Goal: Task Accomplishment & Management: Manage account settings

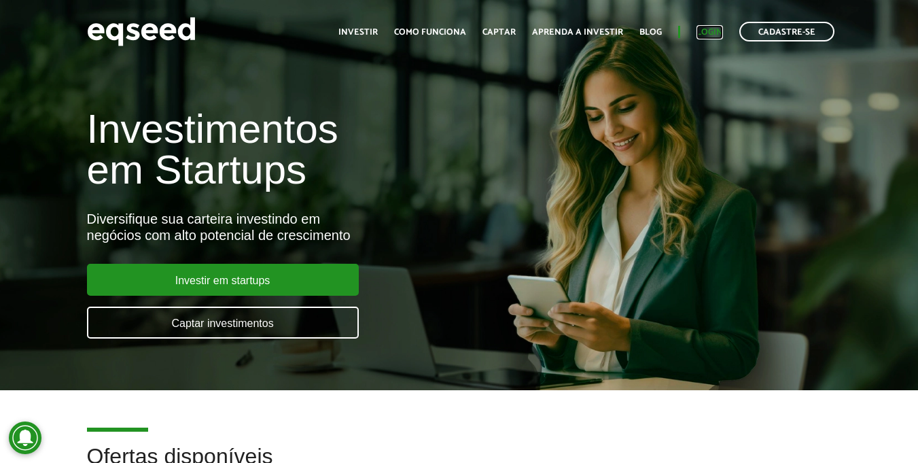
click at [710, 29] on link "Login" at bounding box center [709, 32] width 26 height 9
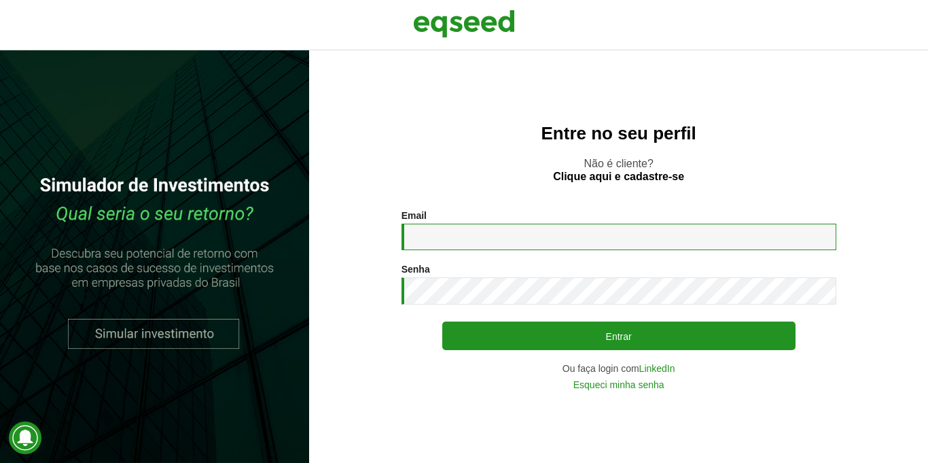
click at [446, 244] on input "Email *" at bounding box center [618, 236] width 435 height 26
type input "**********"
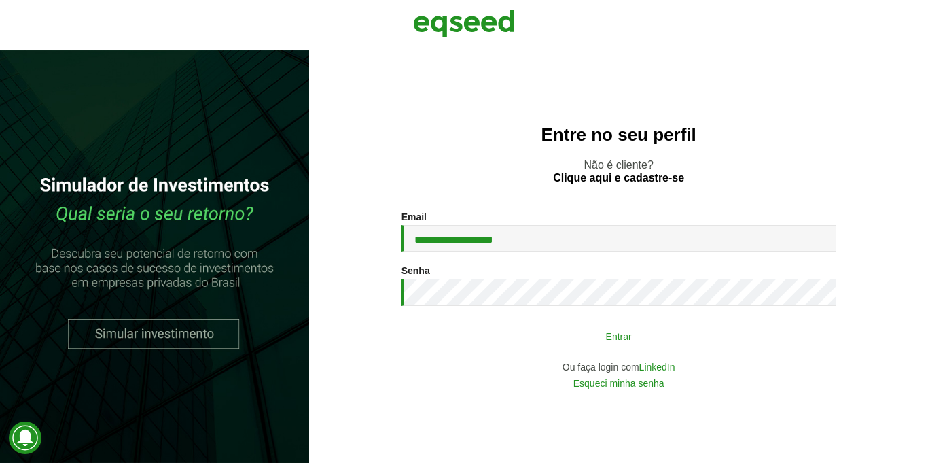
click at [604, 338] on button "Entrar" at bounding box center [618, 336] width 353 height 26
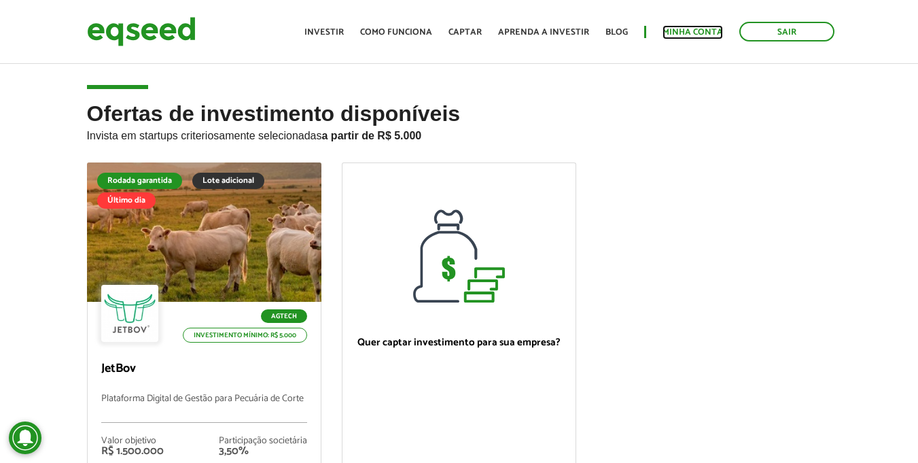
click at [693, 28] on link "Minha conta" at bounding box center [692, 32] width 60 height 9
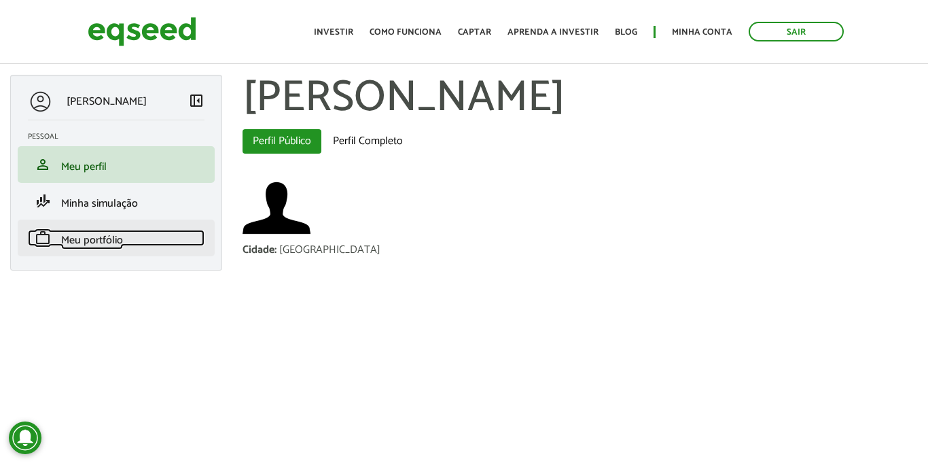
click at [108, 234] on span "Meu portfólio" at bounding box center [92, 240] width 62 height 18
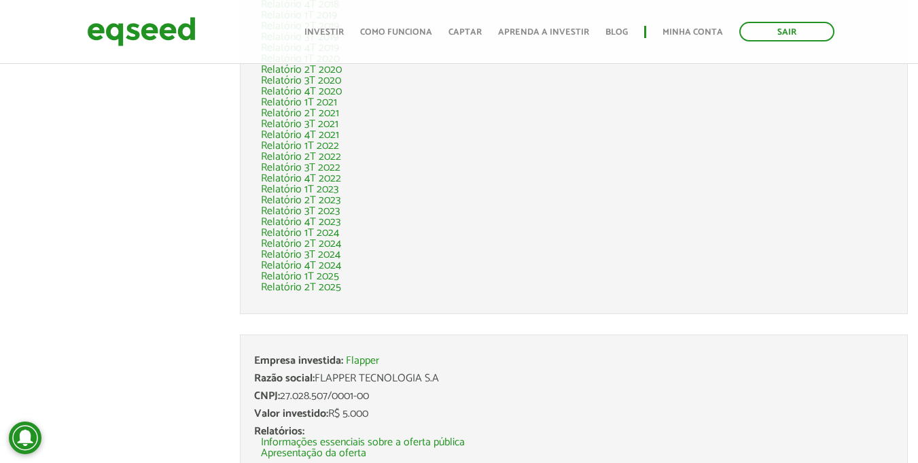
scroll to position [474, 0]
click at [302, 285] on link "Relatório 2T 2025" at bounding box center [301, 285] width 80 height 11
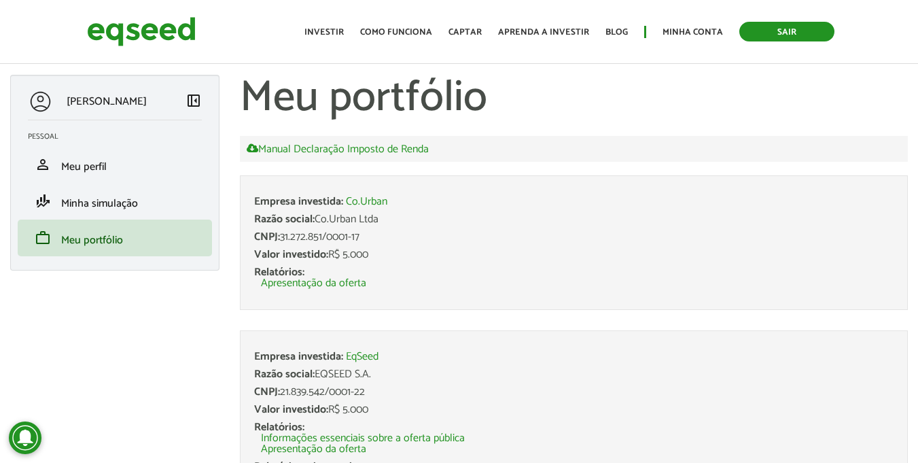
click at [818, 37] on link "Sair" at bounding box center [786, 32] width 95 height 20
